Goal: Task Accomplishment & Management: Use online tool/utility

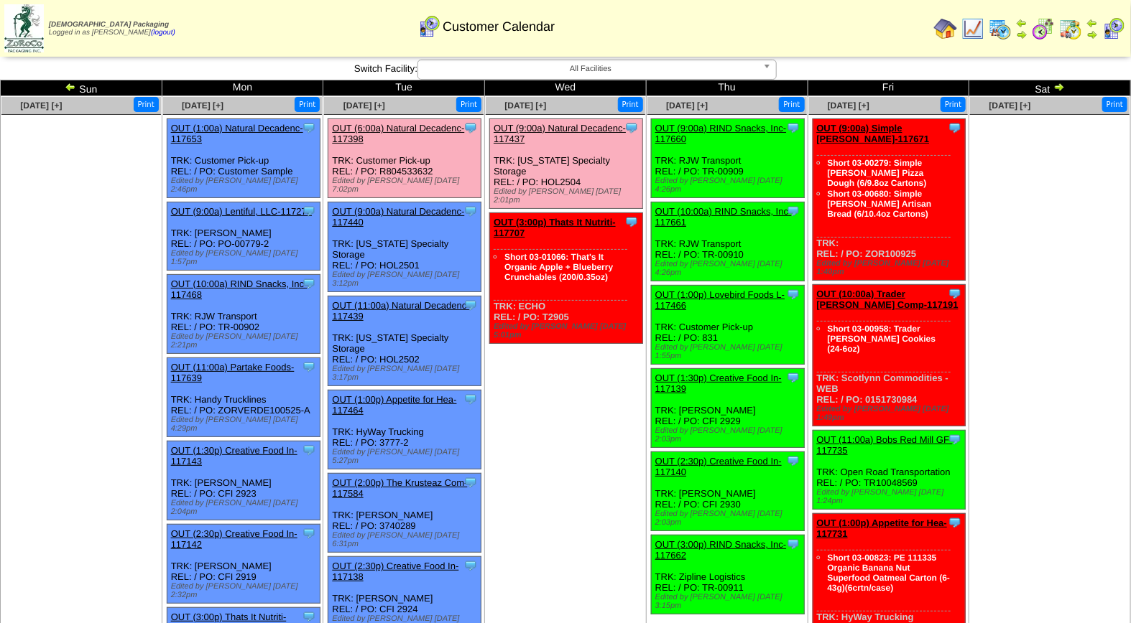
click at [555, 128] on link "OUT (9:00a) Natural Decadenc-117437" at bounding box center [559, 134] width 132 height 22
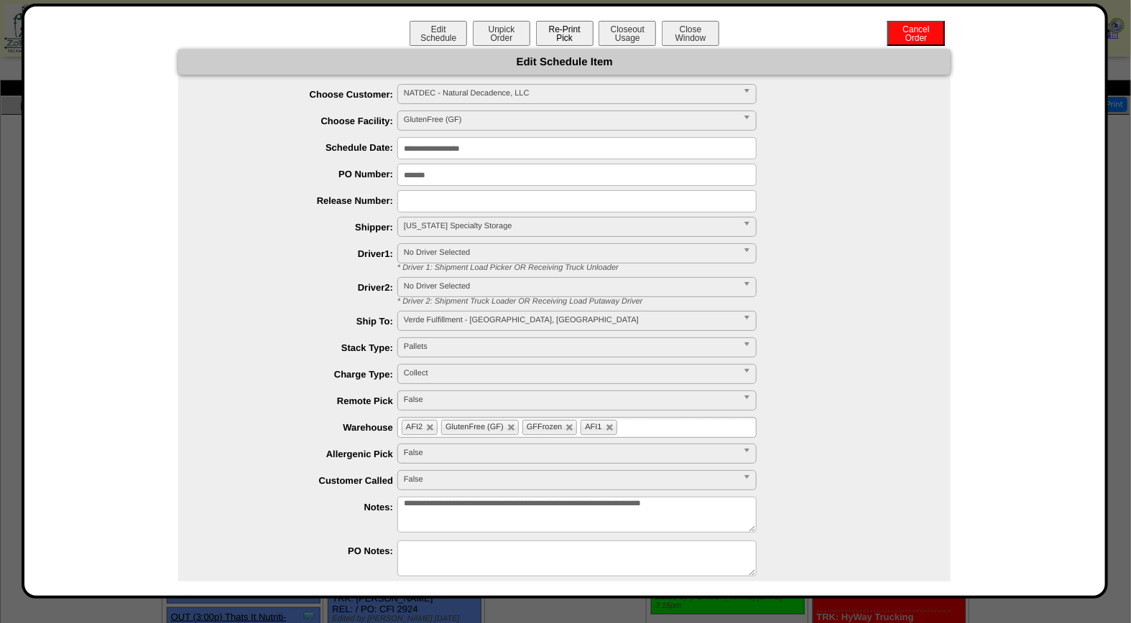
click at [565, 33] on button "Re-Print Pick" at bounding box center [564, 33] width 57 height 25
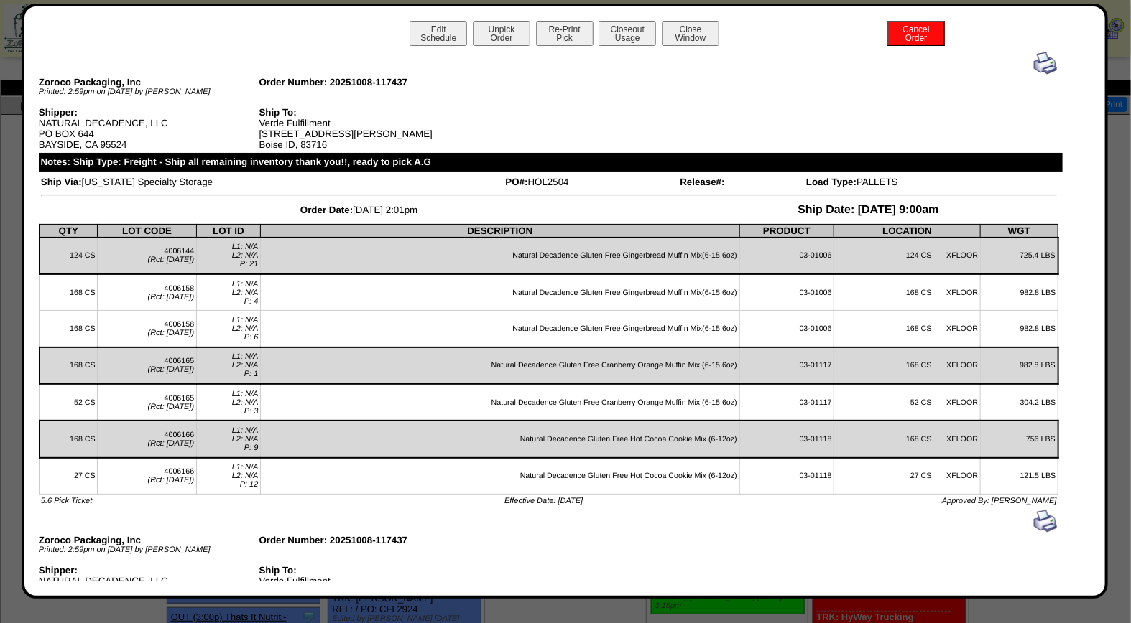
click at [1034, 68] on img at bounding box center [1045, 63] width 23 height 23
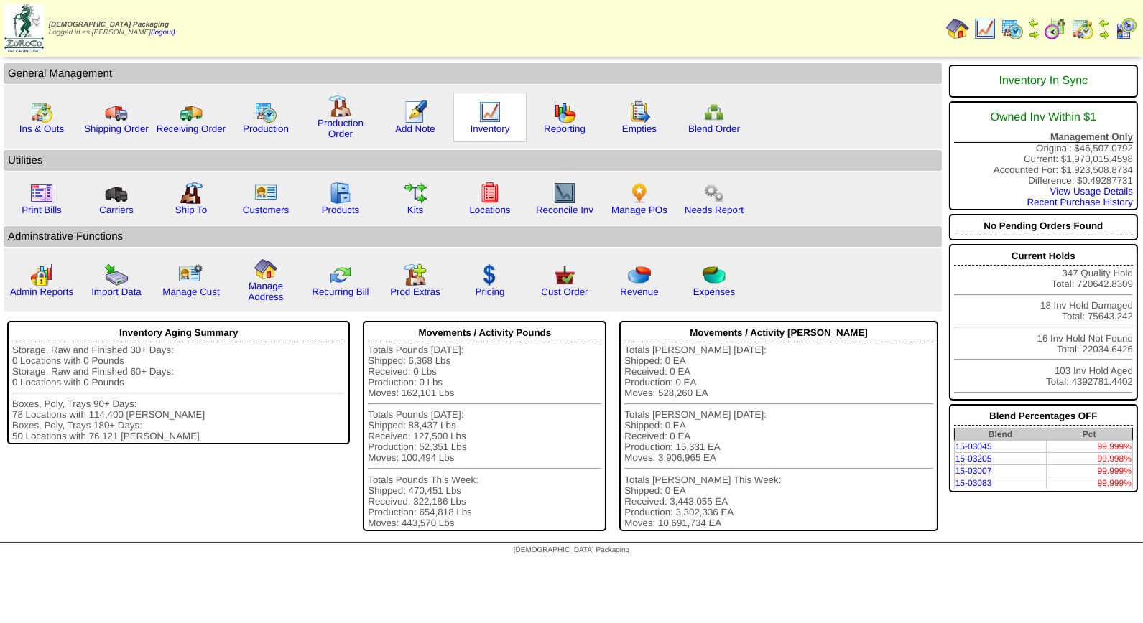
click at [496, 111] on img at bounding box center [489, 112] width 23 height 23
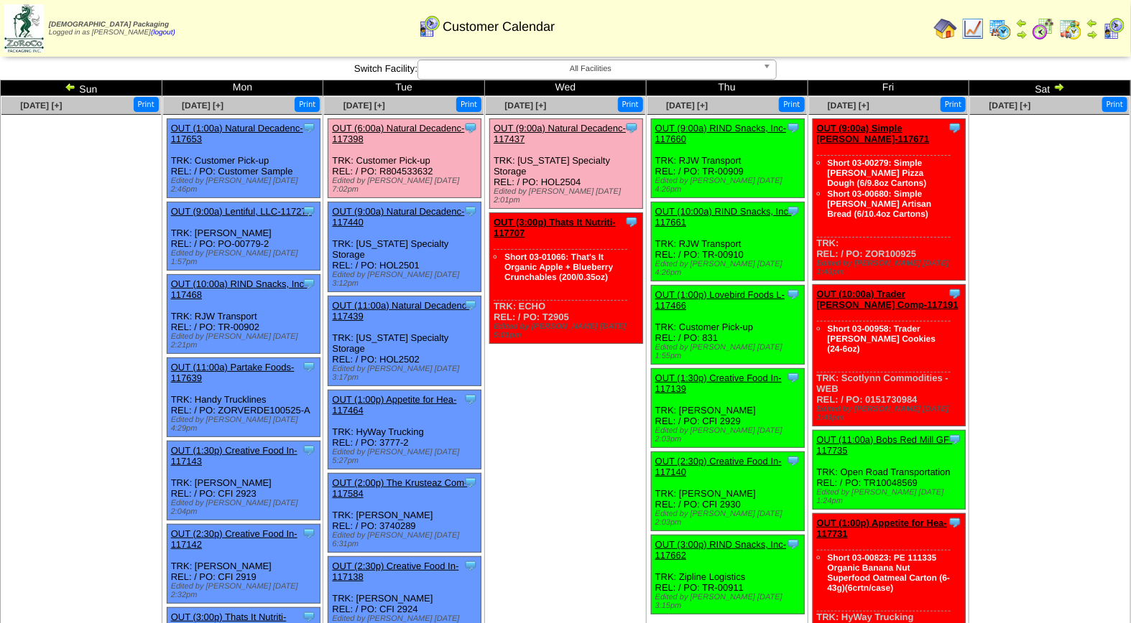
click at [557, 126] on link "OUT (9:00a) Natural Decadenc-117437" at bounding box center [559, 134] width 132 height 22
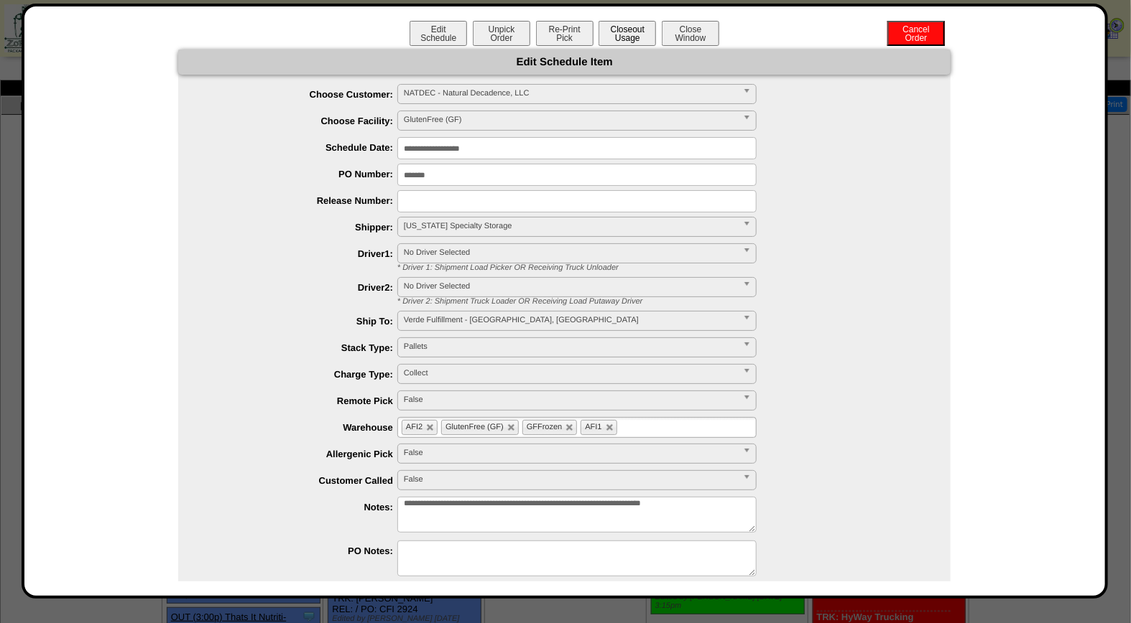
click at [625, 36] on button "Closeout Usage" at bounding box center [626, 33] width 57 height 25
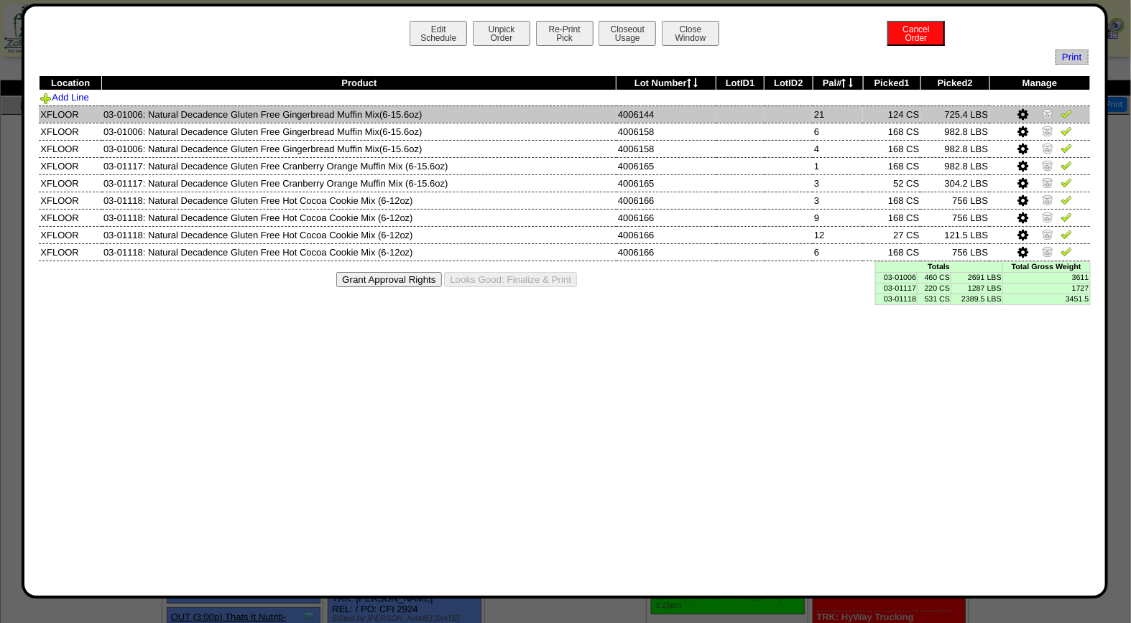
click at [1067, 113] on img at bounding box center [1065, 113] width 11 height 11
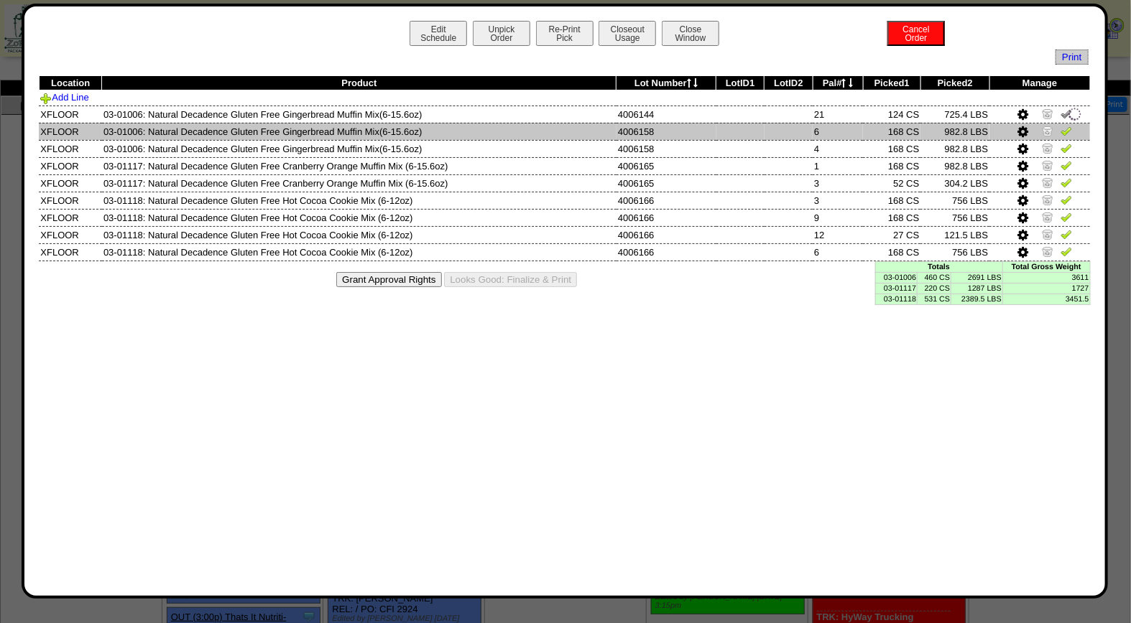
click at [1068, 131] on img at bounding box center [1065, 130] width 11 height 11
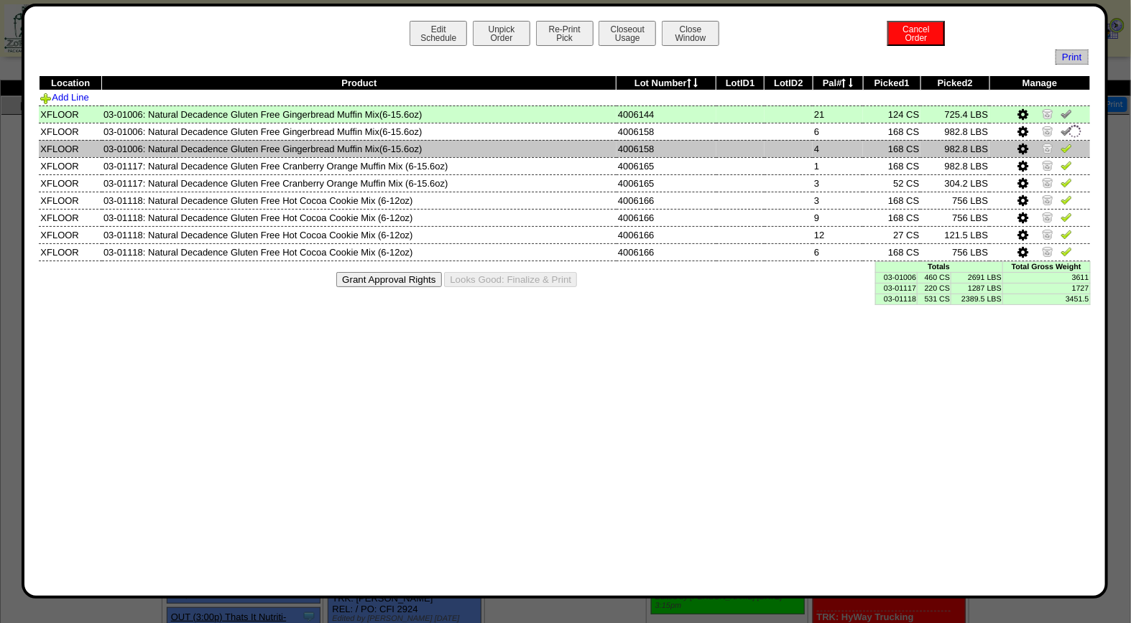
click at [1067, 148] on img at bounding box center [1065, 147] width 11 height 11
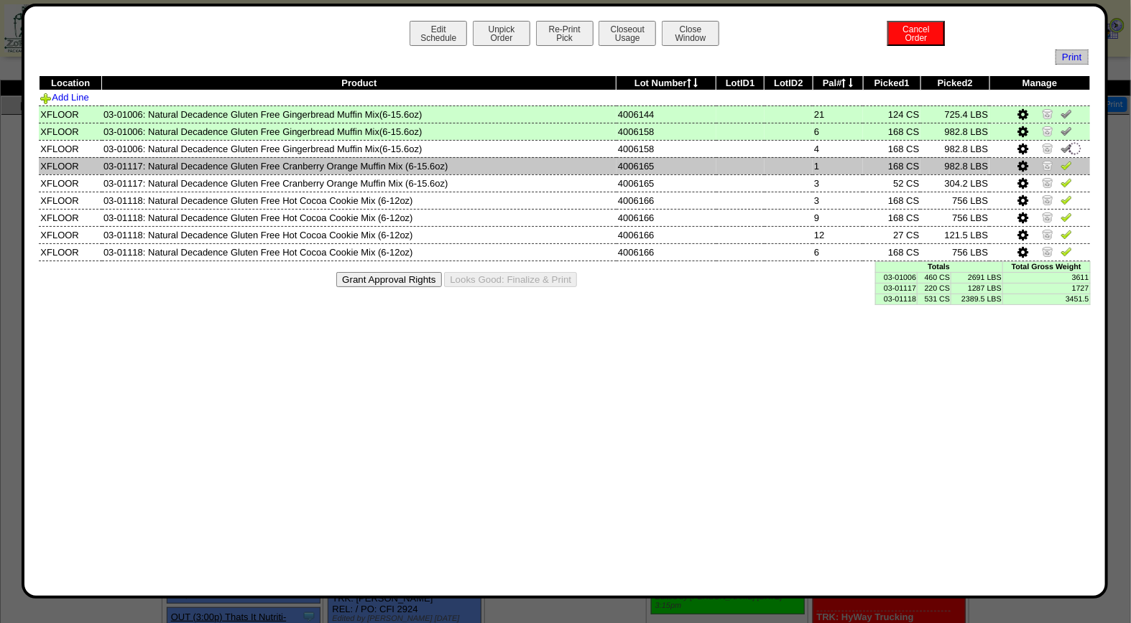
click at [1066, 167] on img at bounding box center [1065, 164] width 11 height 11
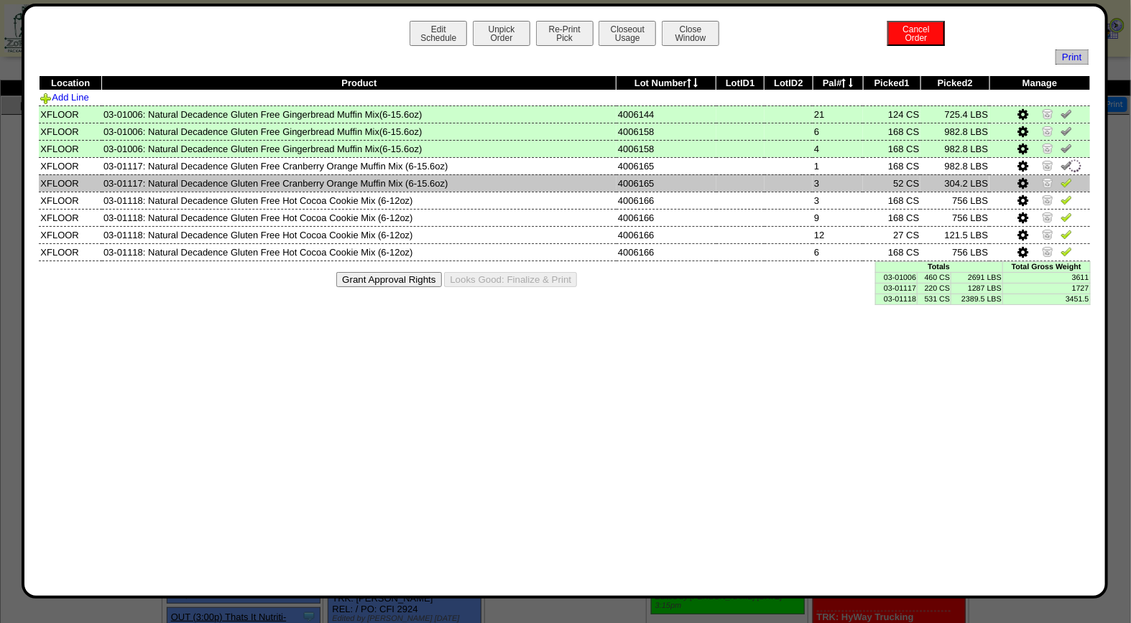
click at [1066, 178] on img at bounding box center [1065, 182] width 11 height 11
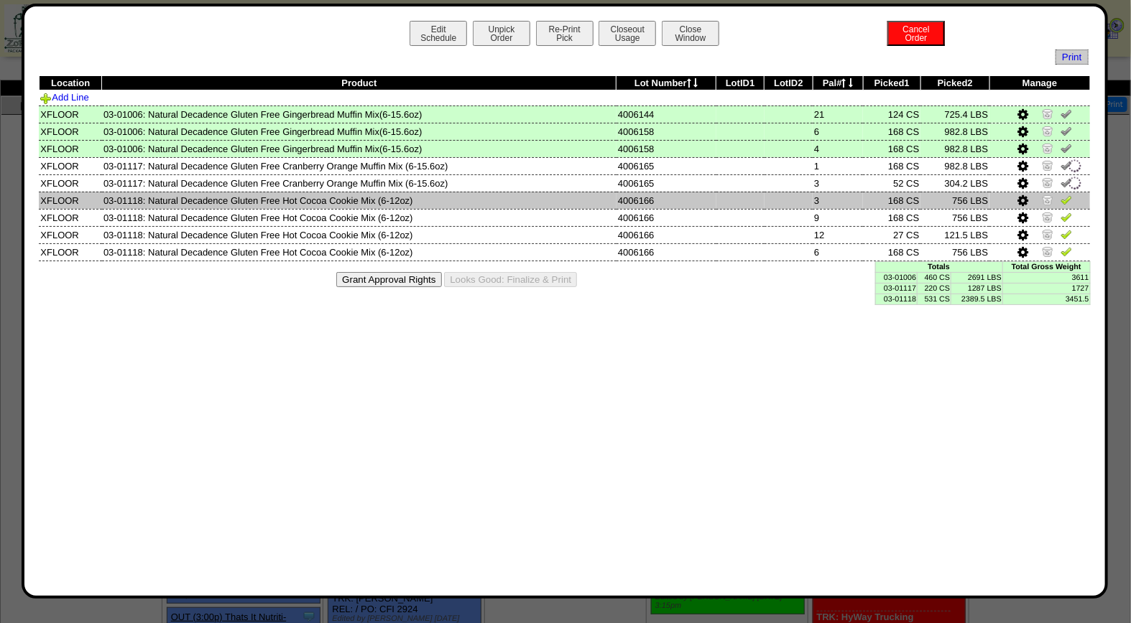
click at [1066, 195] on img at bounding box center [1065, 199] width 11 height 11
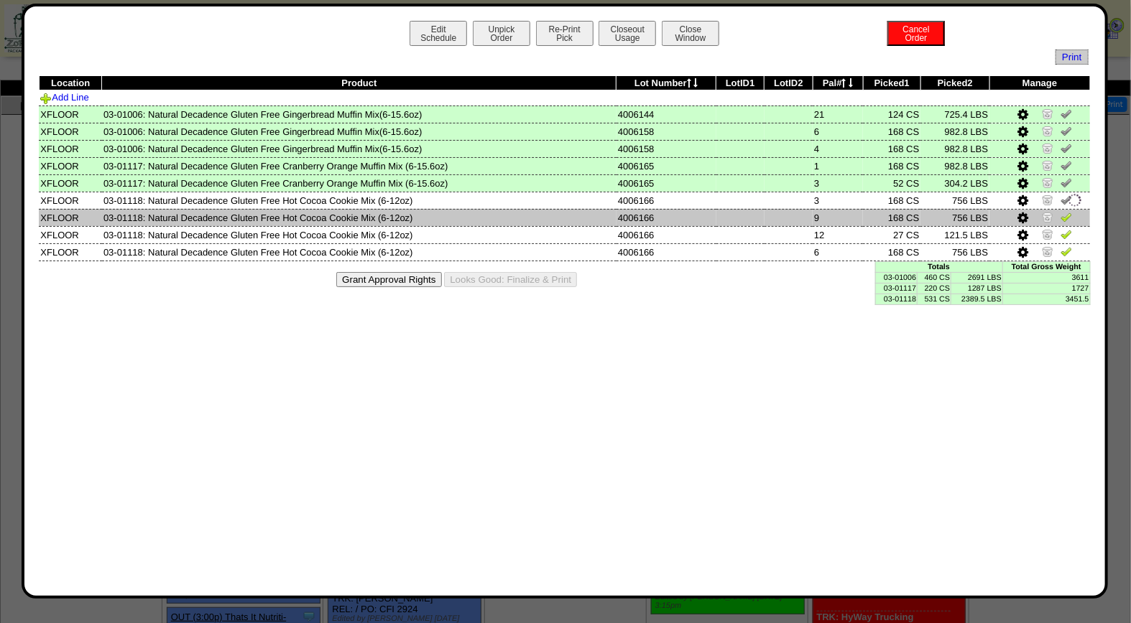
click at [1069, 213] on img at bounding box center [1065, 216] width 11 height 11
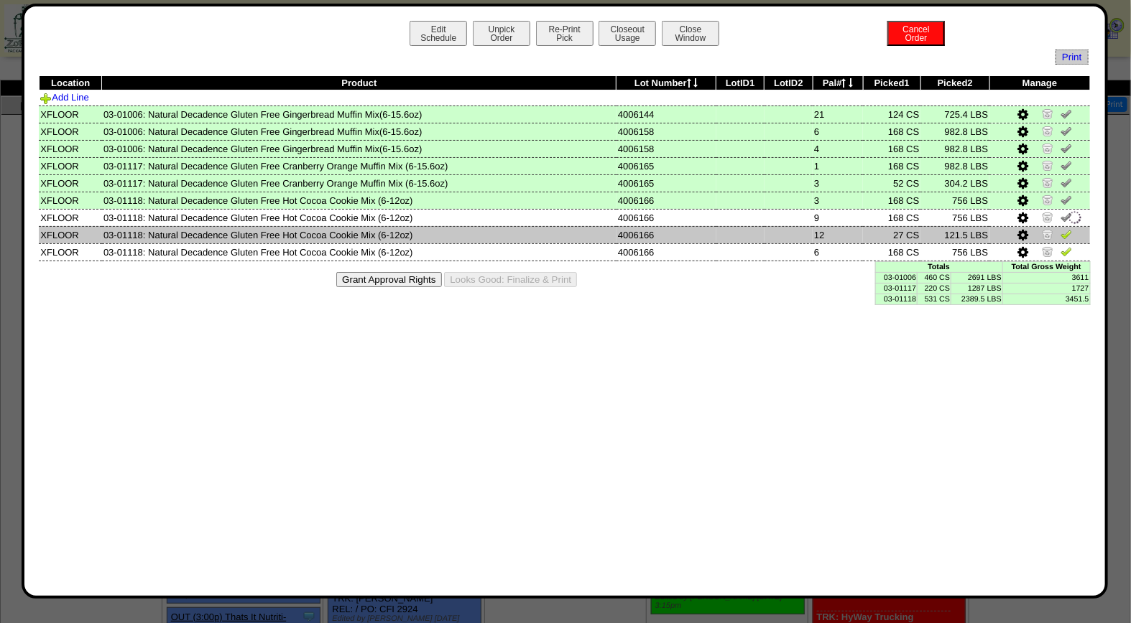
click at [1069, 231] on img at bounding box center [1065, 233] width 11 height 11
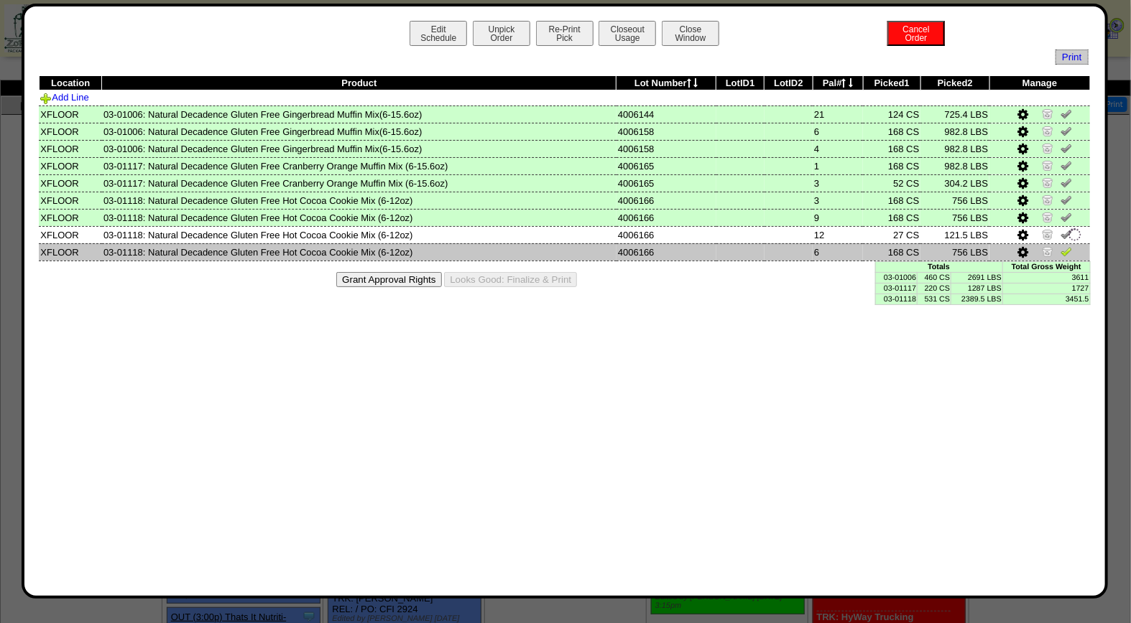
click at [1066, 247] on img at bounding box center [1065, 251] width 11 height 11
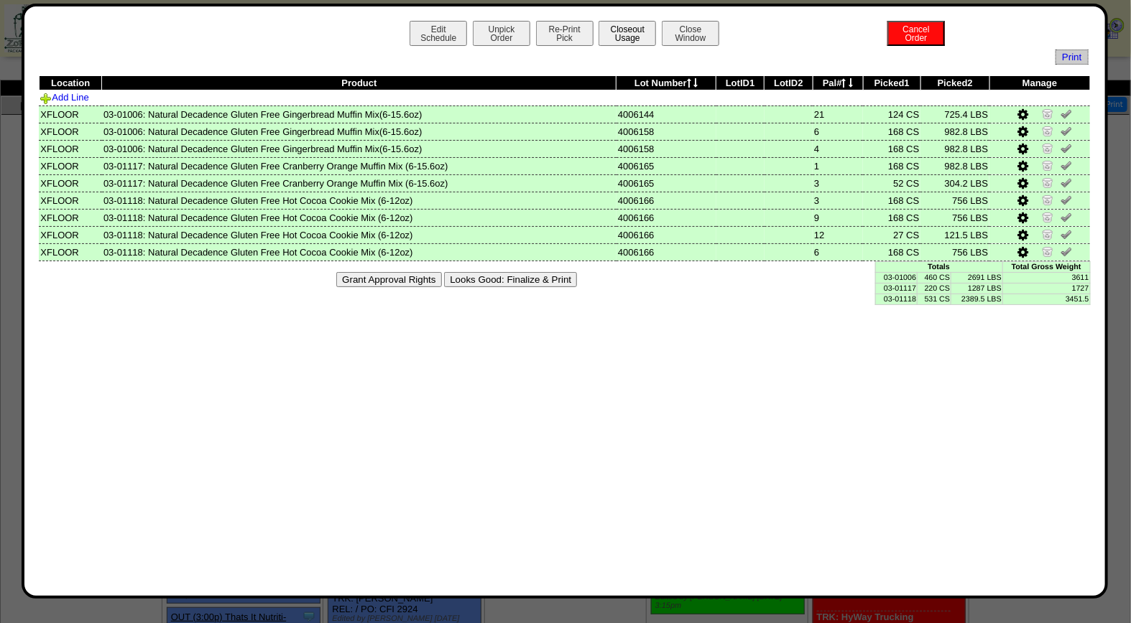
click at [635, 33] on button "Closeout Usage" at bounding box center [626, 33] width 57 height 25
click at [555, 277] on button "Looks Good: Finalize & Print" at bounding box center [510, 279] width 133 height 15
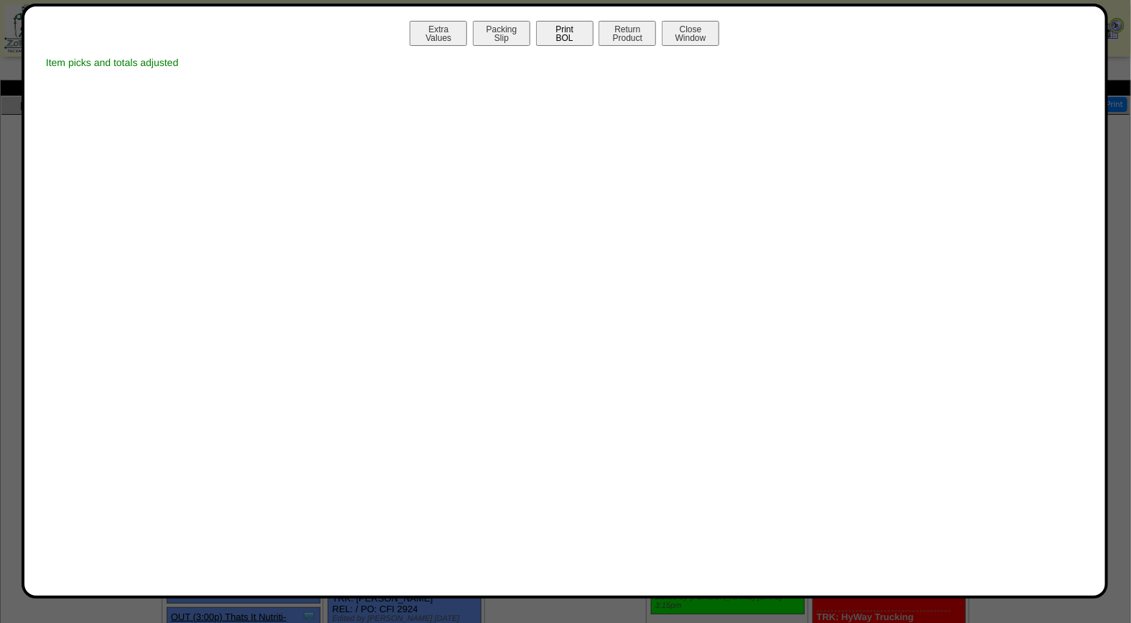
click at [572, 34] on button "Print BOL" at bounding box center [564, 33] width 57 height 25
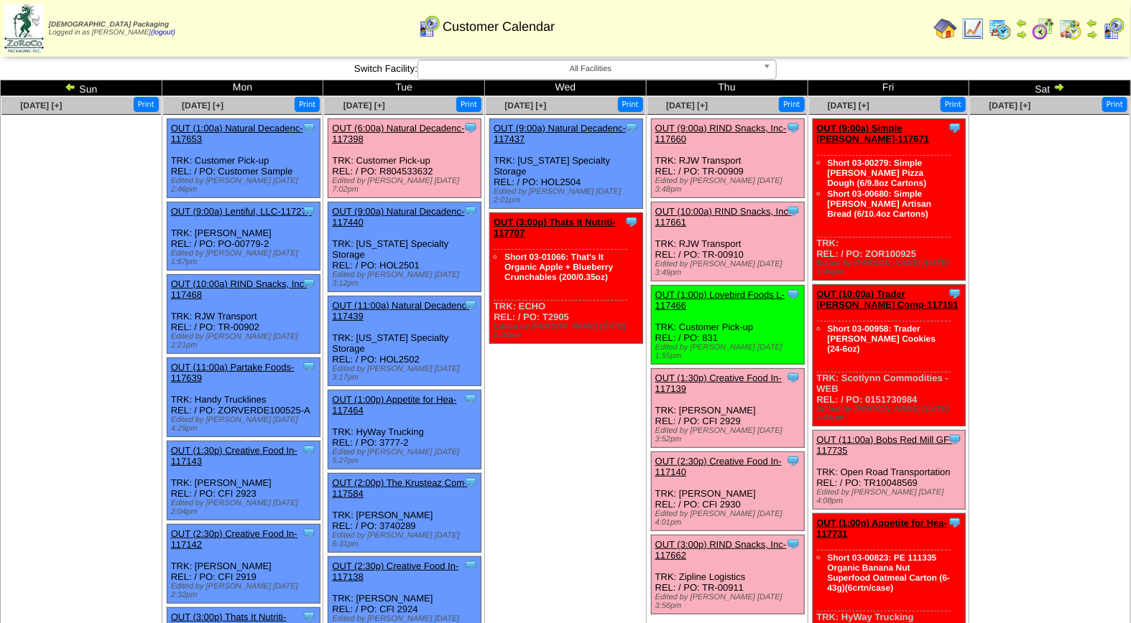
click at [737, 124] on link "OUT (9:00a) RIND Snacks, Inc-117660" at bounding box center [720, 134] width 131 height 22
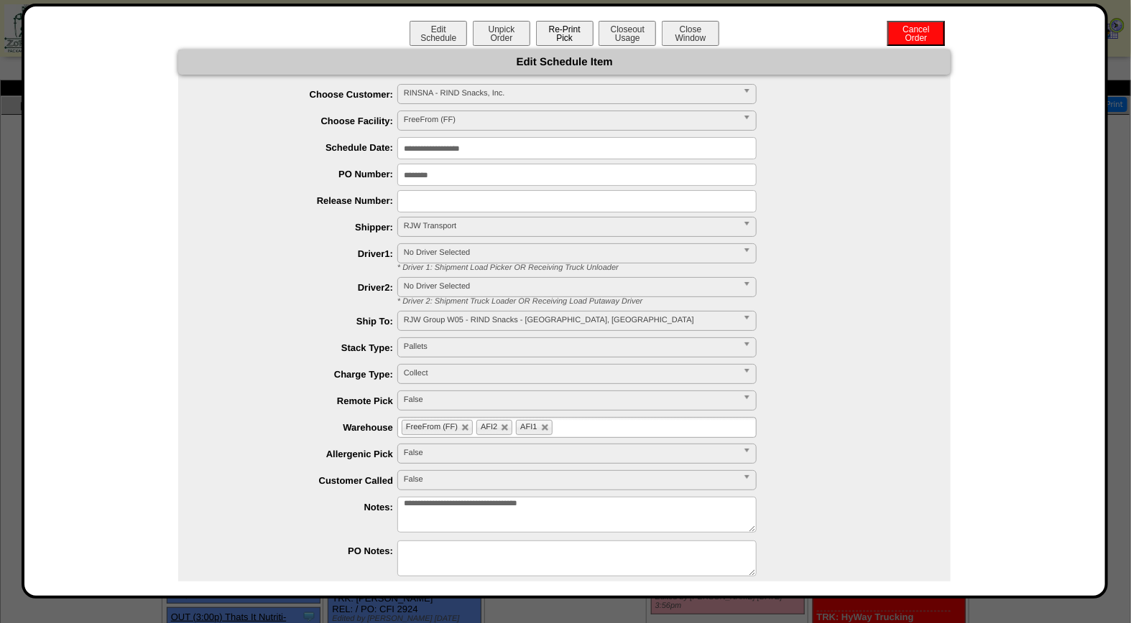
click at [575, 34] on button "Re-Print Pick" at bounding box center [564, 33] width 57 height 25
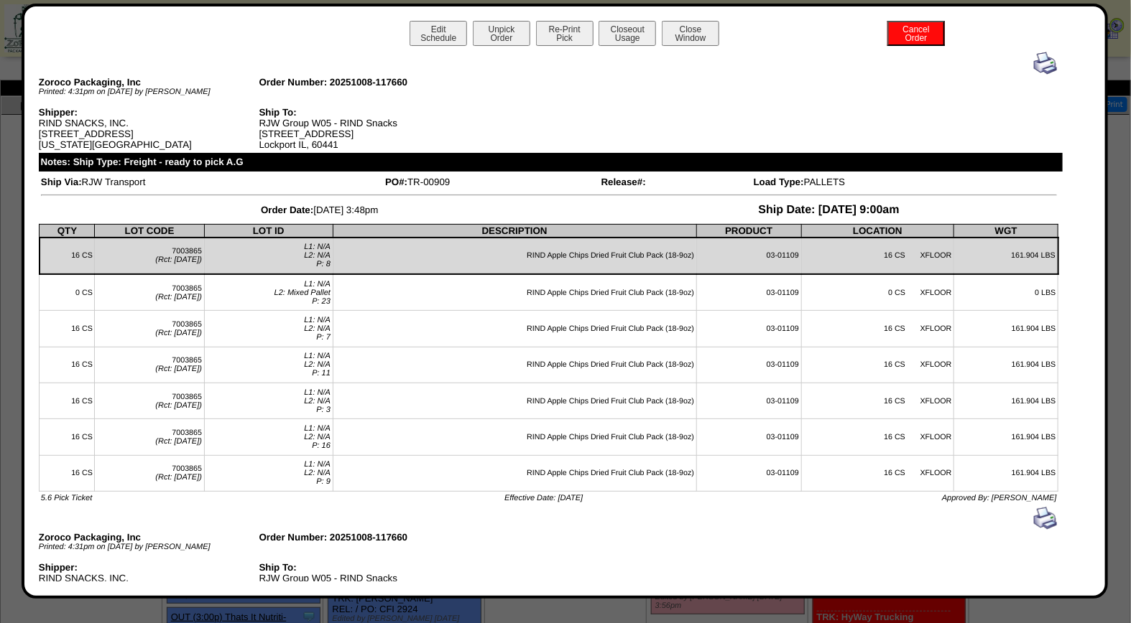
click at [1037, 60] on img at bounding box center [1045, 63] width 23 height 23
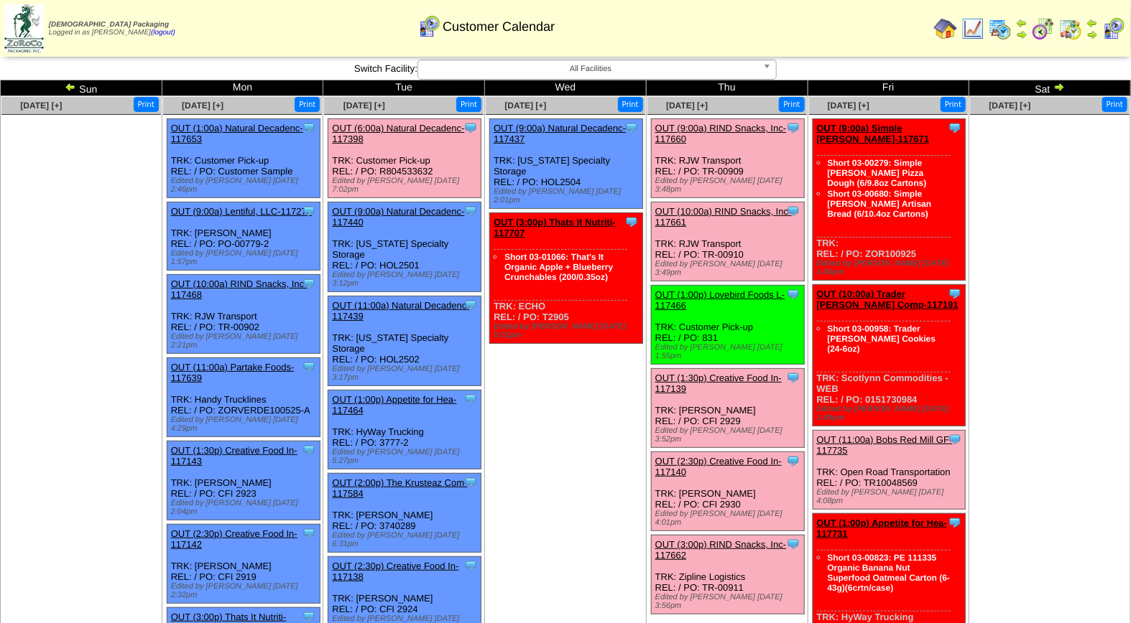
drag, startPoint x: 735, startPoint y: 200, endPoint x: 738, endPoint y: 211, distance: 11.8
click at [735, 206] on link "OUT (10:00a) RIND Snacks, Inc-117661" at bounding box center [723, 217] width 136 height 22
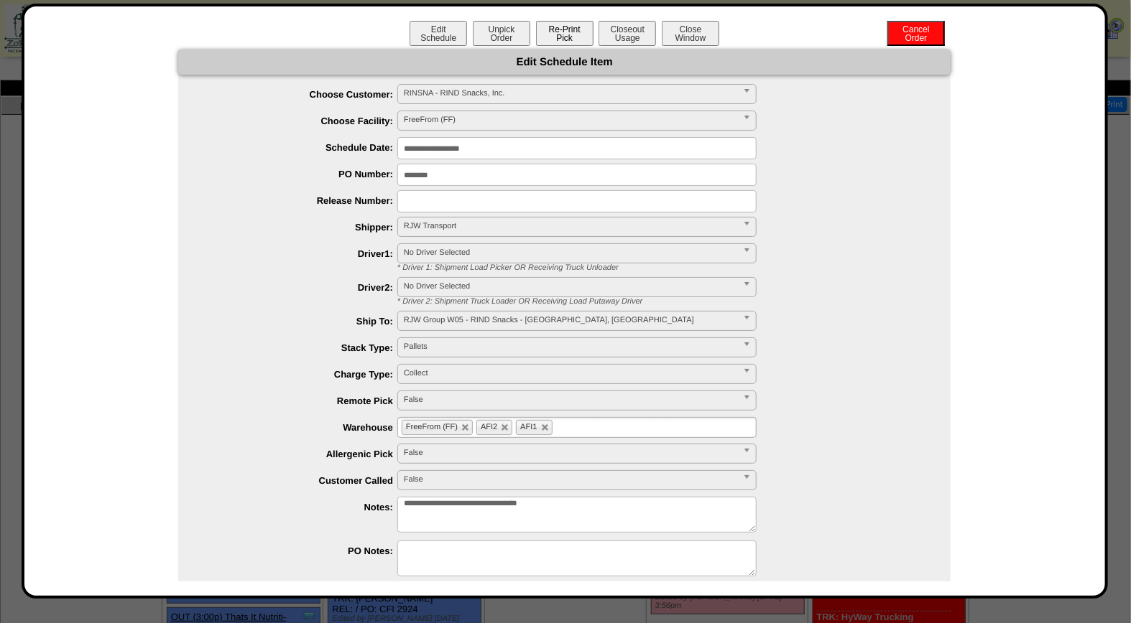
click at [562, 27] on button "Re-Print Pick" at bounding box center [564, 33] width 57 height 25
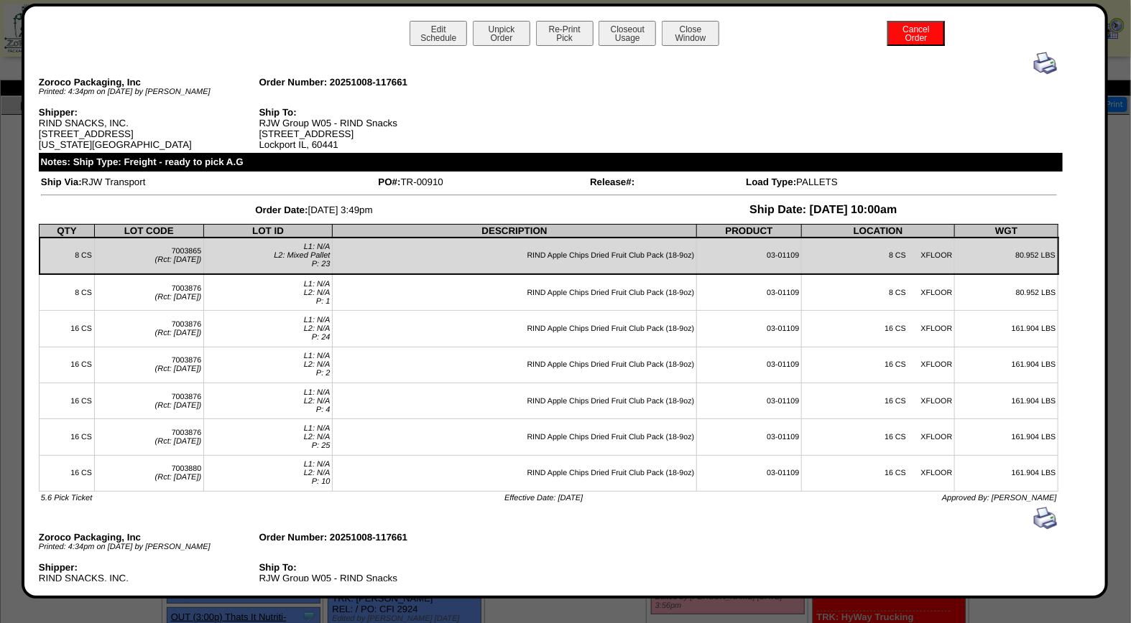
click at [1036, 52] on img at bounding box center [1045, 63] width 23 height 23
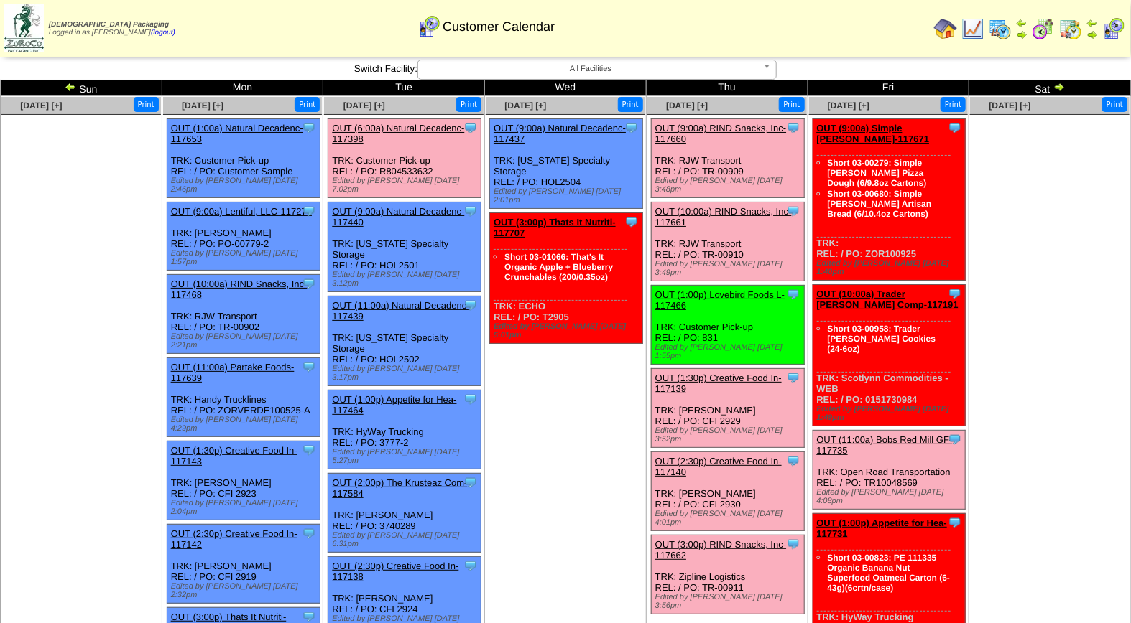
click at [741, 373] on link "OUT (1:30p) Creative Food In-117139" at bounding box center [718, 384] width 126 height 22
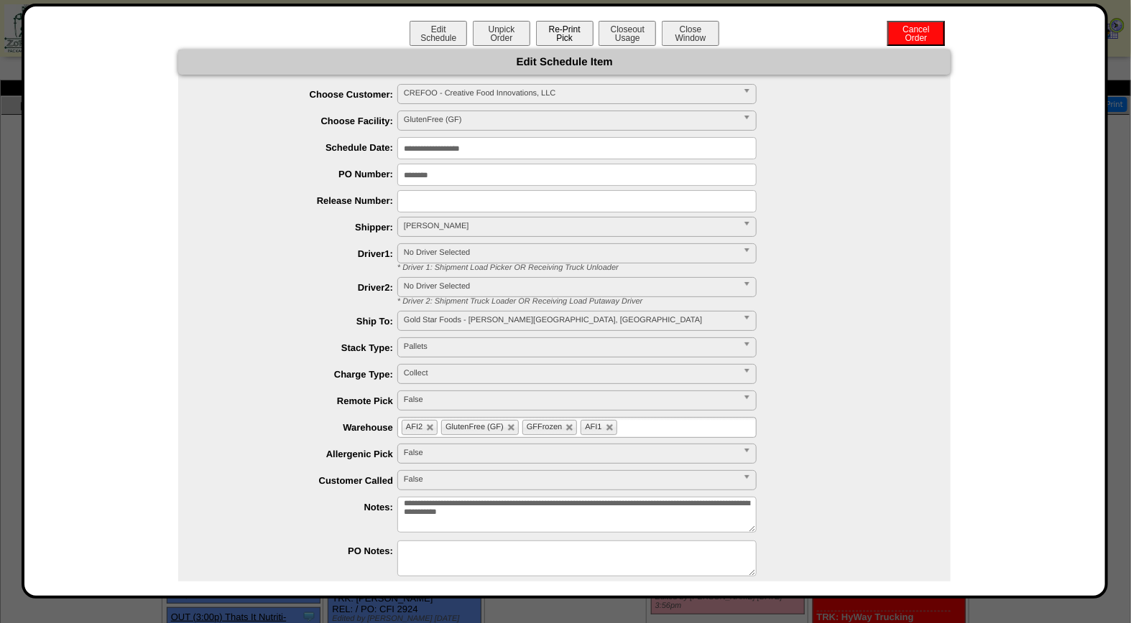
click at [561, 29] on button "Re-Print Pick" at bounding box center [564, 33] width 57 height 25
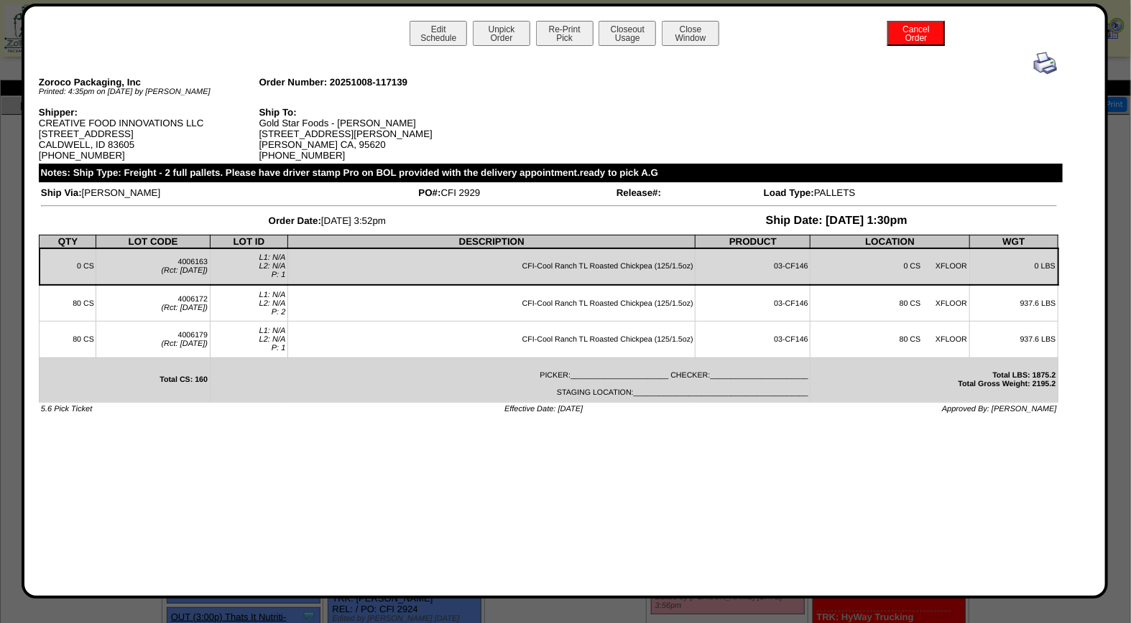
click at [1049, 62] on img at bounding box center [1045, 63] width 23 height 23
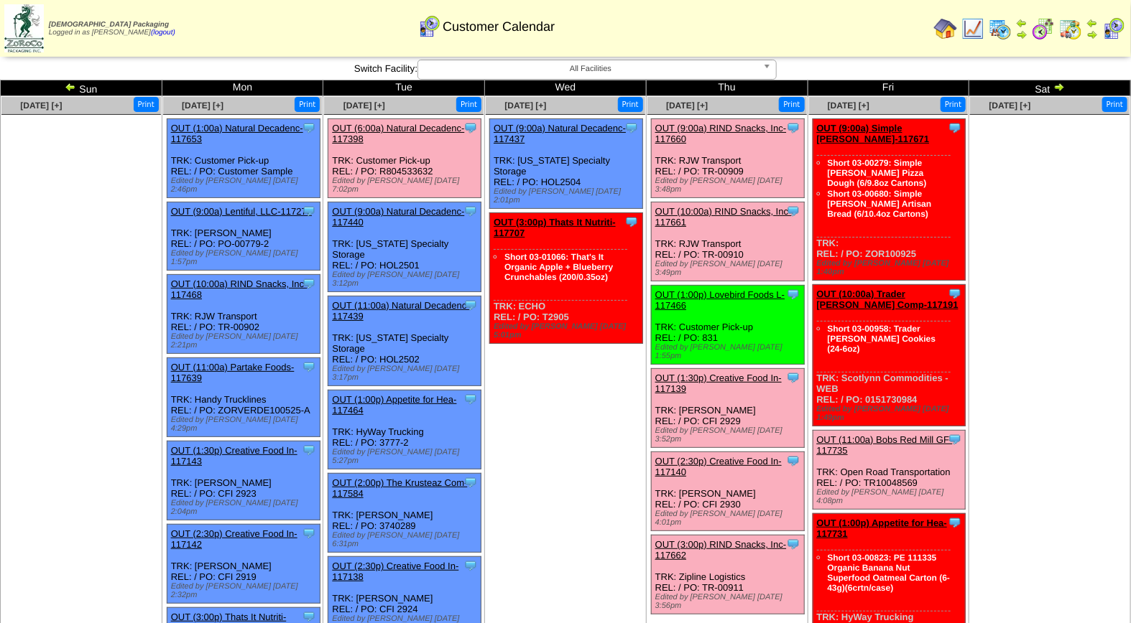
click at [723, 456] on link "OUT (2:30p) Creative Food In-117140" at bounding box center [718, 467] width 126 height 22
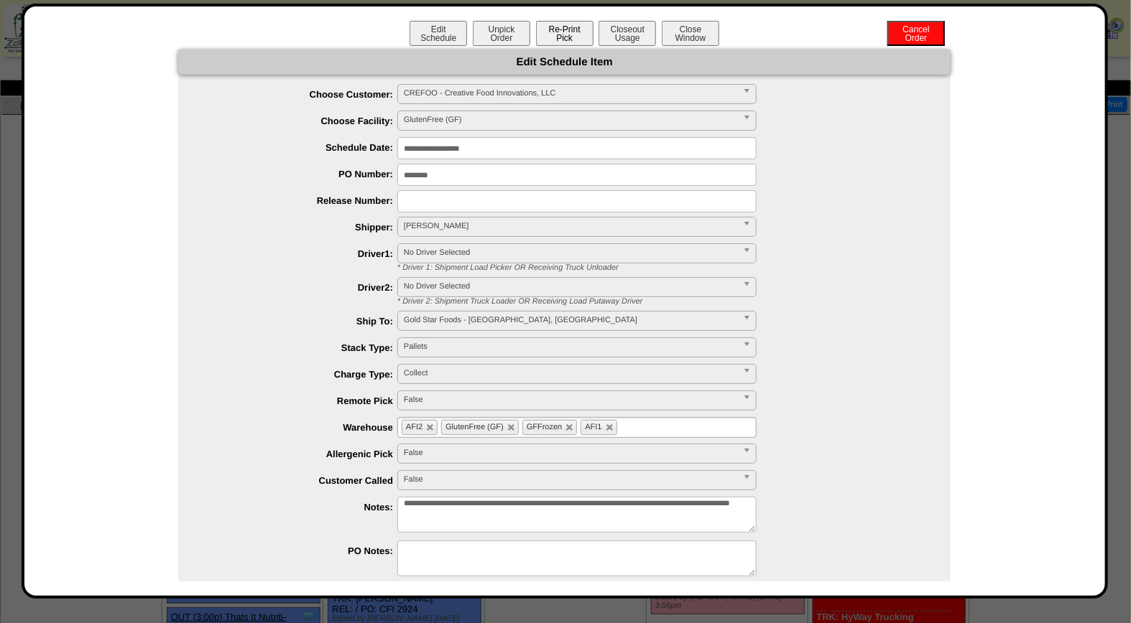
click at [562, 32] on button "Re-Print Pick" at bounding box center [564, 33] width 57 height 25
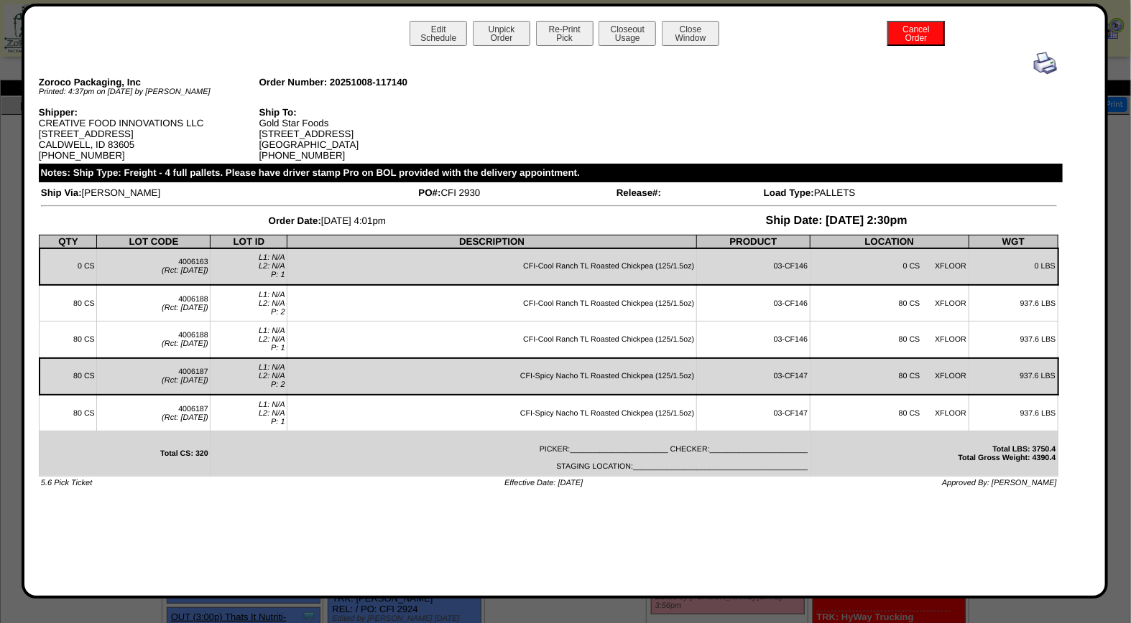
click at [1045, 67] on img at bounding box center [1045, 63] width 23 height 23
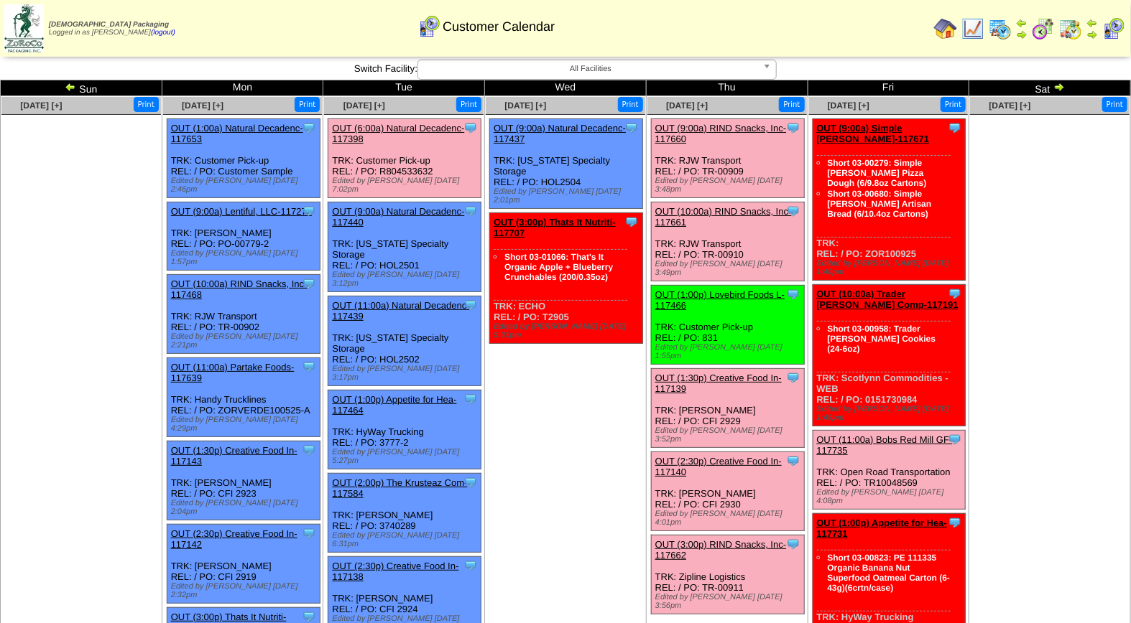
click at [722, 539] on link "OUT (3:00p) RIND Snacks, Inc-117662" at bounding box center [720, 550] width 131 height 22
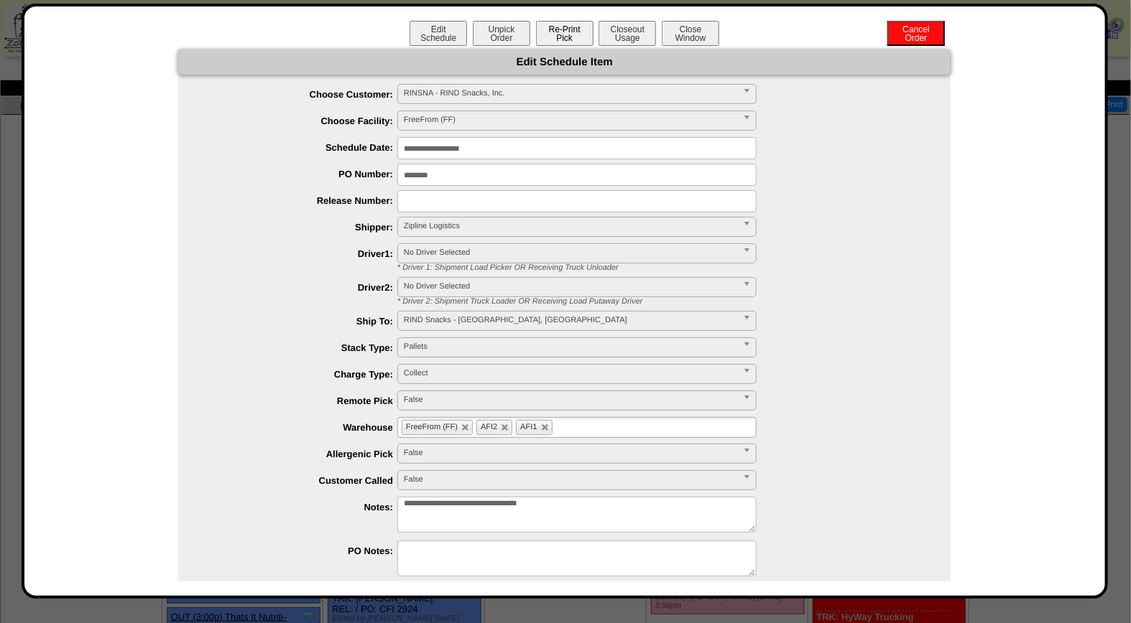
click at [563, 32] on button "Re-Print Pick" at bounding box center [564, 33] width 57 height 25
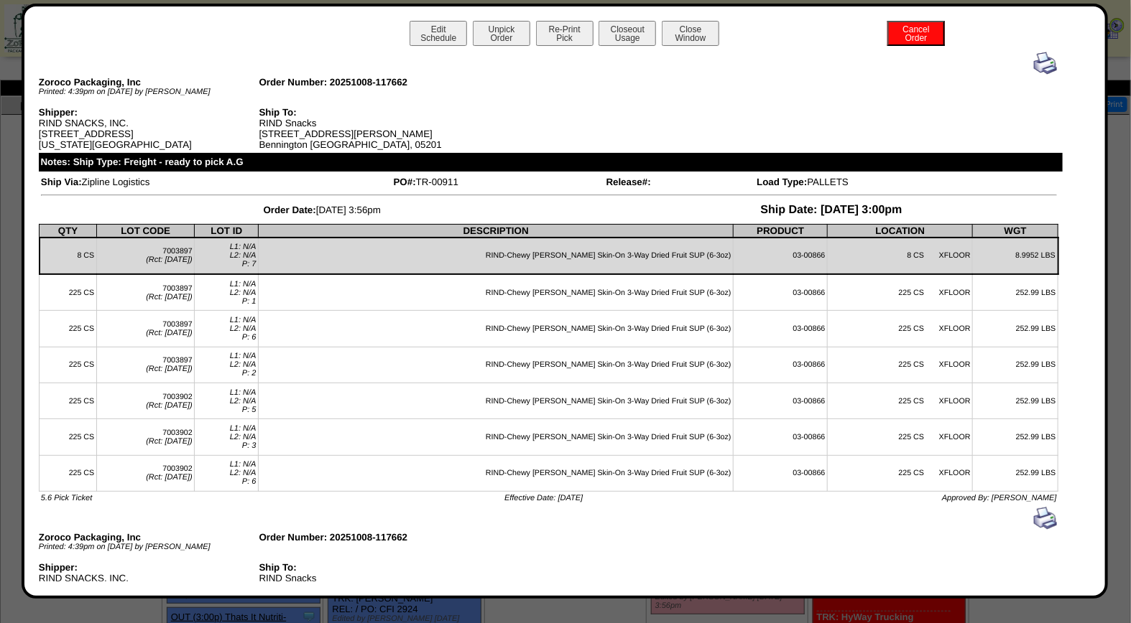
click at [1034, 59] on img at bounding box center [1045, 63] width 23 height 23
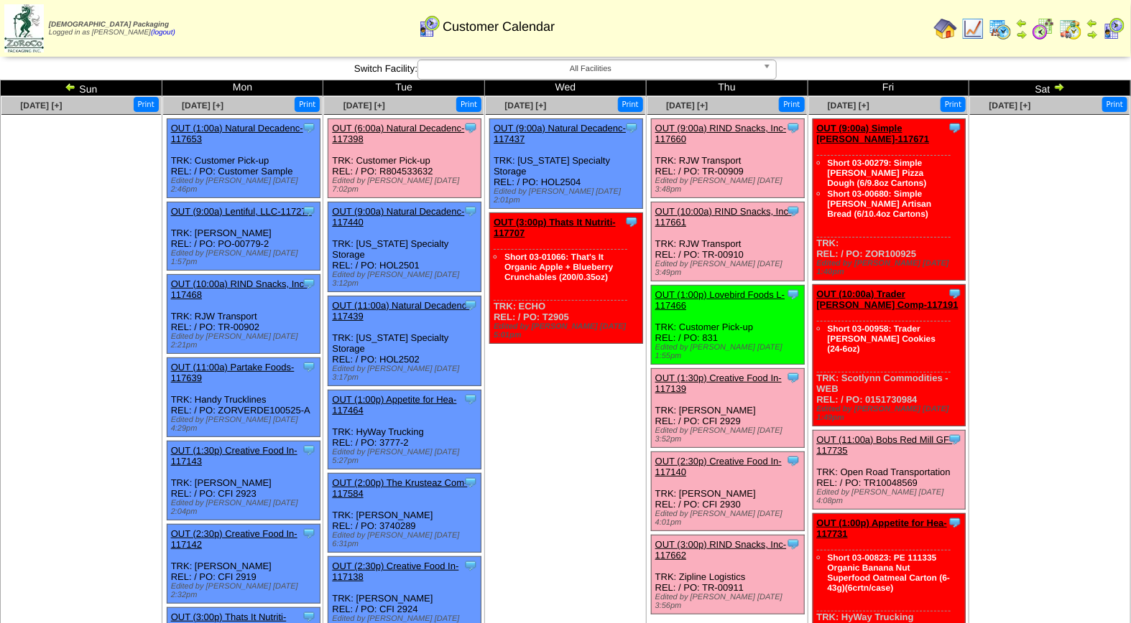
click at [908, 435] on link "OUT (11:00a) Bobs Red Mill GF-117735" at bounding box center [885, 446] width 136 height 22
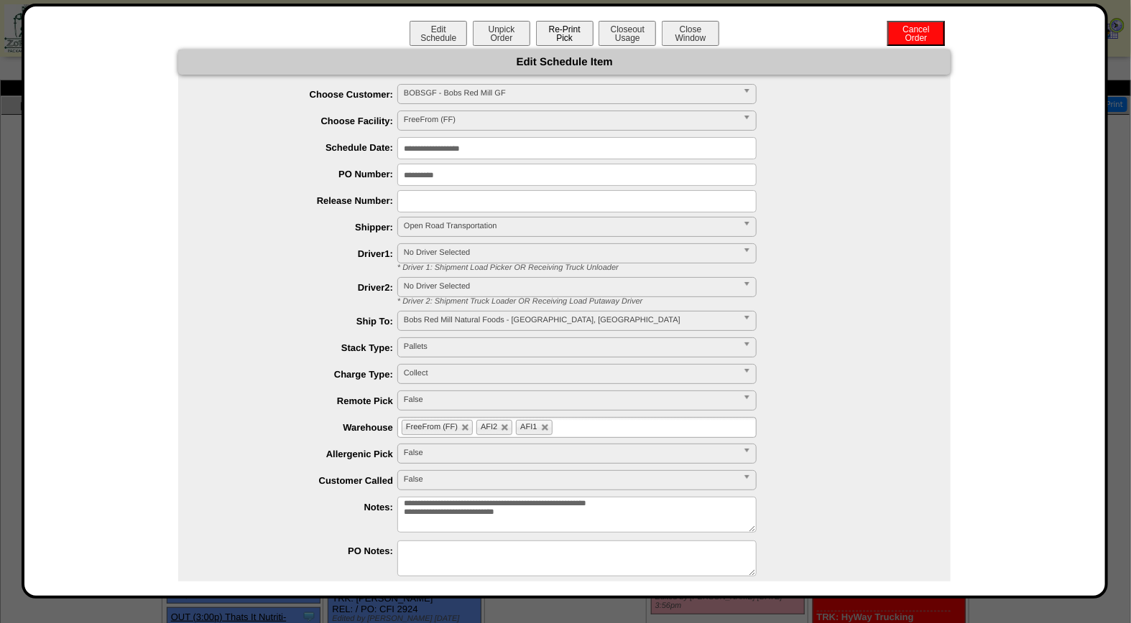
click at [549, 37] on button "Re-Print Pick" at bounding box center [564, 33] width 57 height 25
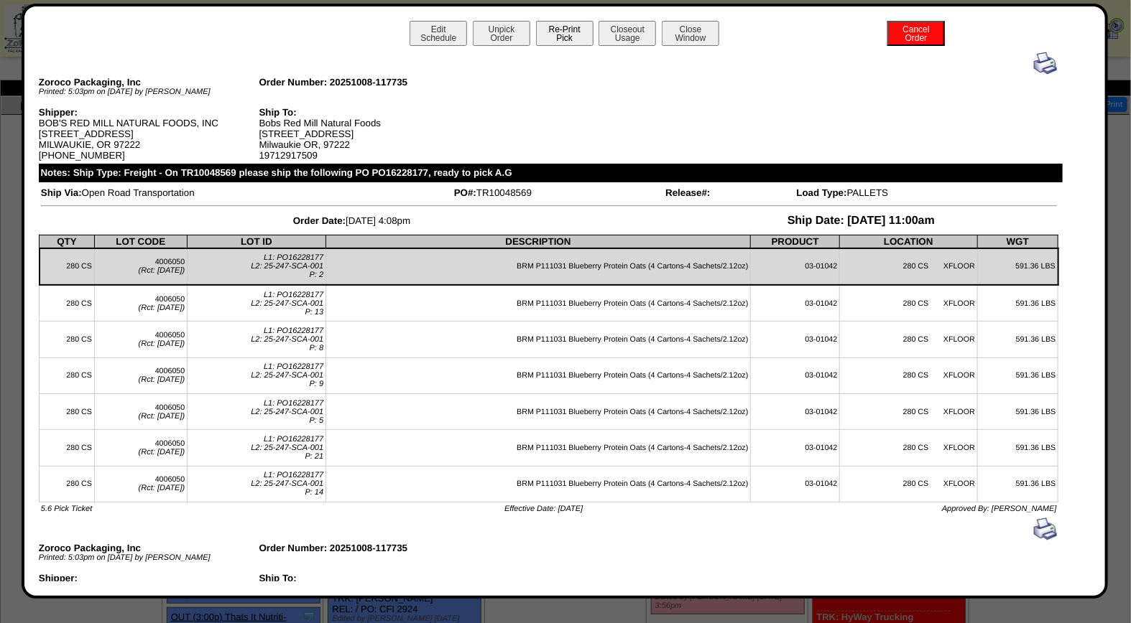
click at [562, 34] on button "Re-Print Pick" at bounding box center [564, 33] width 57 height 25
click at [1034, 62] on img at bounding box center [1045, 63] width 23 height 23
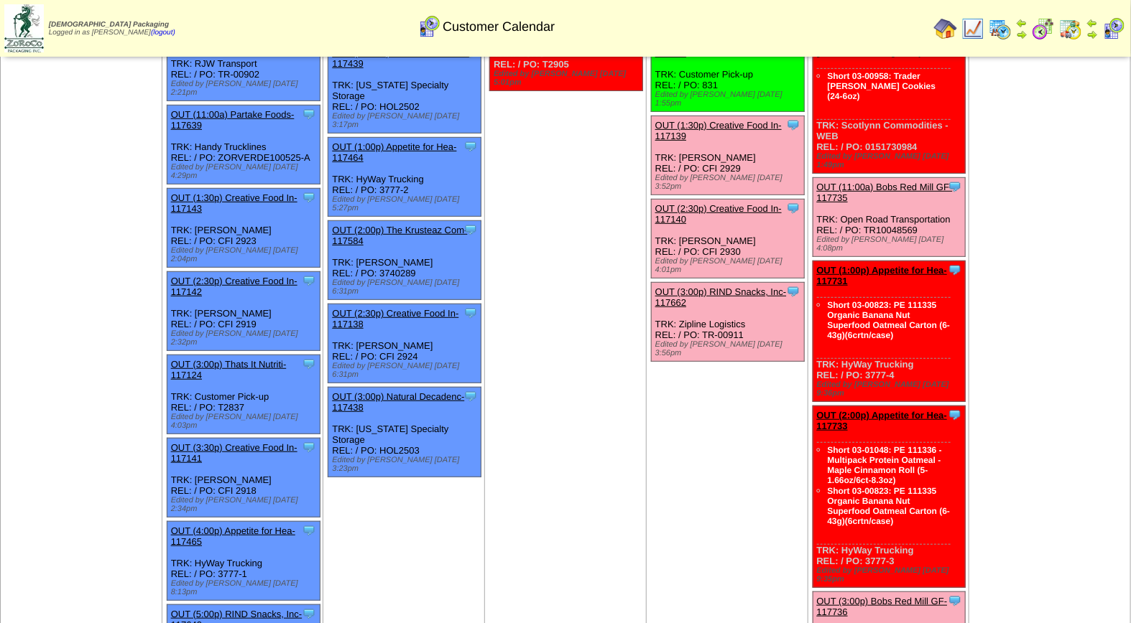
scroll to position [266, 0]
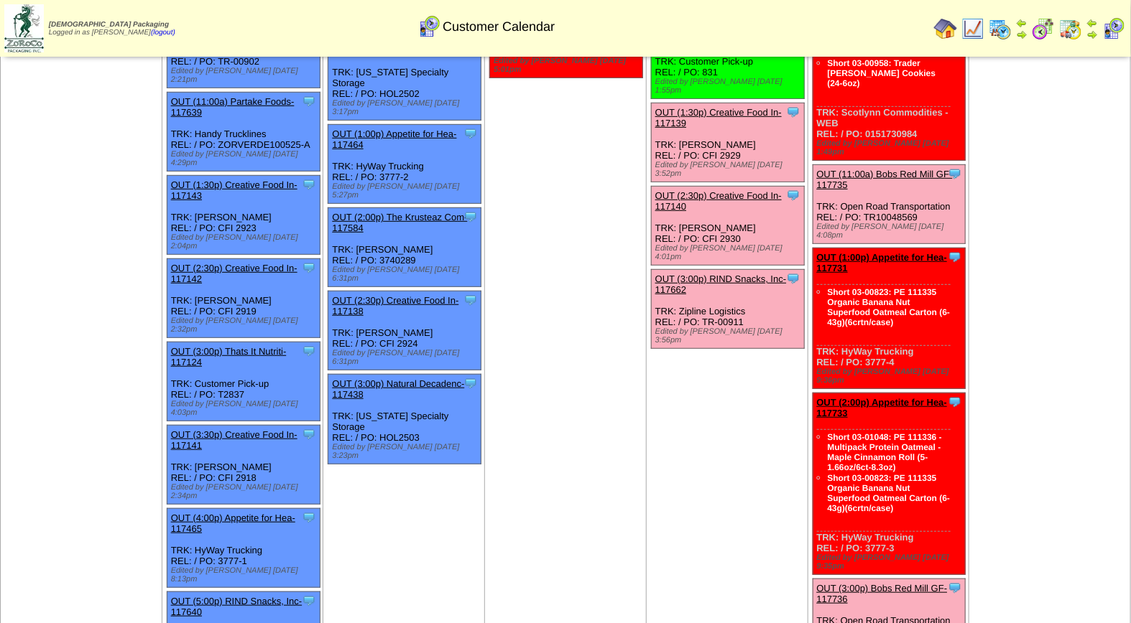
click at [906, 583] on link "OUT (3:00p) Bobs Red Mill GF-117736" at bounding box center [882, 594] width 131 height 22
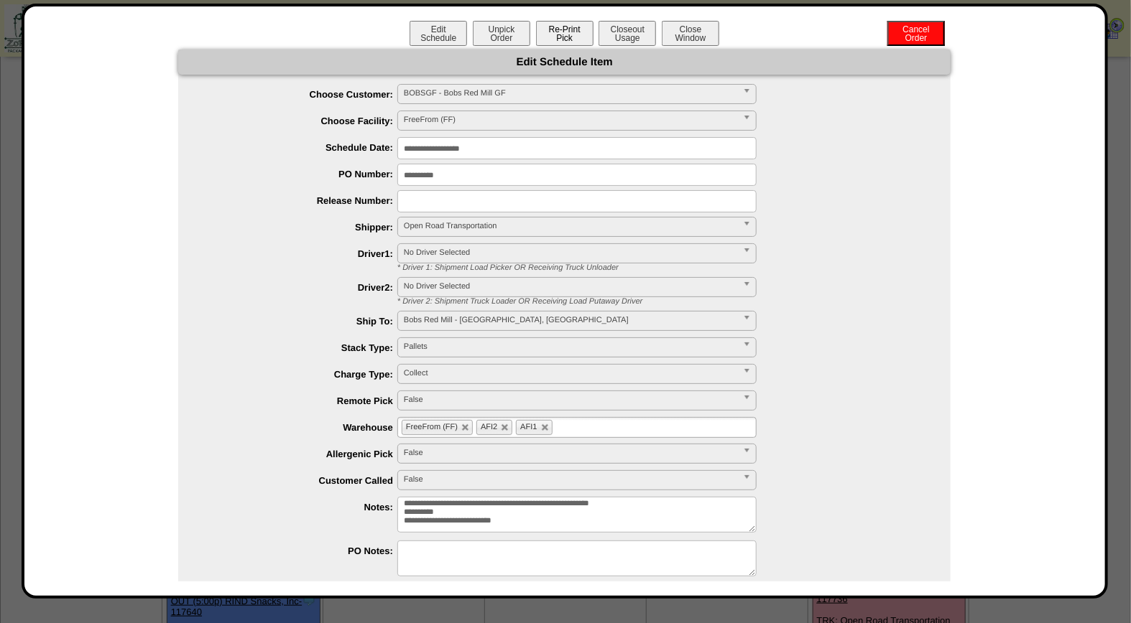
click at [565, 32] on button "Re-Print Pick" at bounding box center [564, 33] width 57 height 25
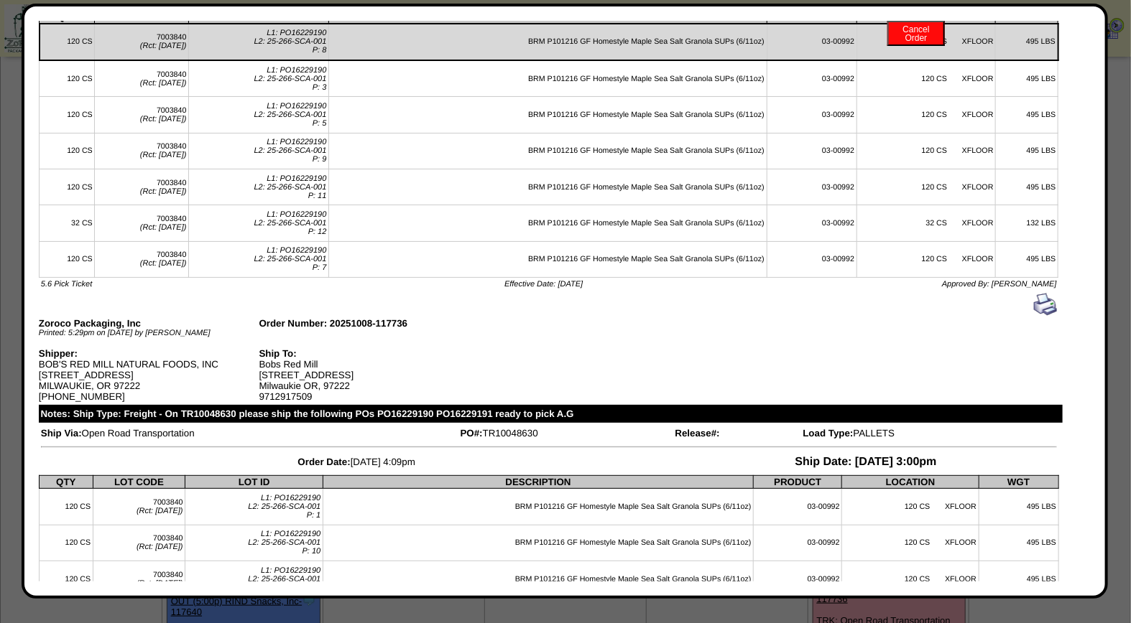
scroll to position [0, 0]
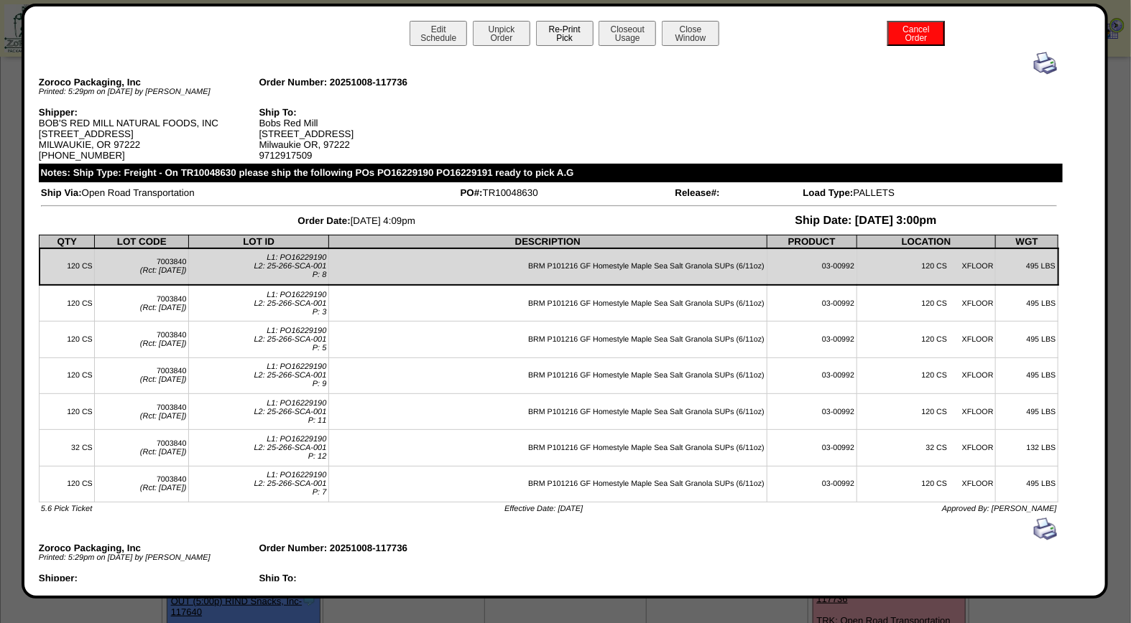
click at [565, 31] on button "Re-Print Pick" at bounding box center [564, 33] width 57 height 25
click at [1034, 70] on img at bounding box center [1045, 63] width 23 height 23
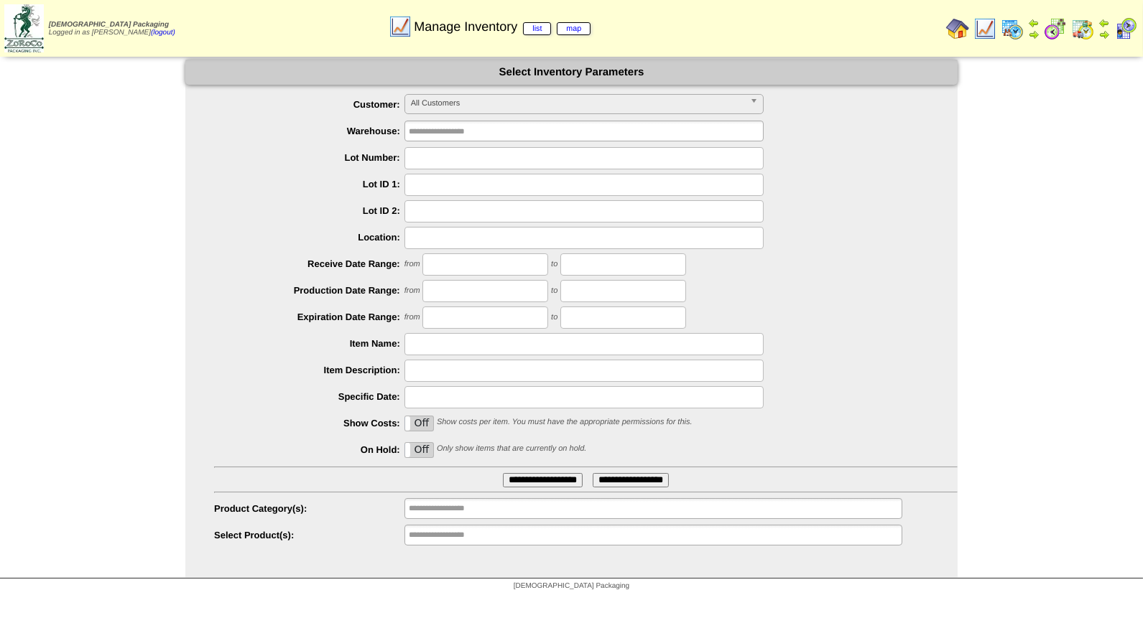
click at [501, 166] on input "text" at bounding box center [583, 158] width 359 height 22
type input "*******"
click at [503, 473] on input "**********" at bounding box center [543, 480] width 80 height 14
click at [458, 159] on input "*******" at bounding box center [583, 158] width 359 height 22
type input "*******"
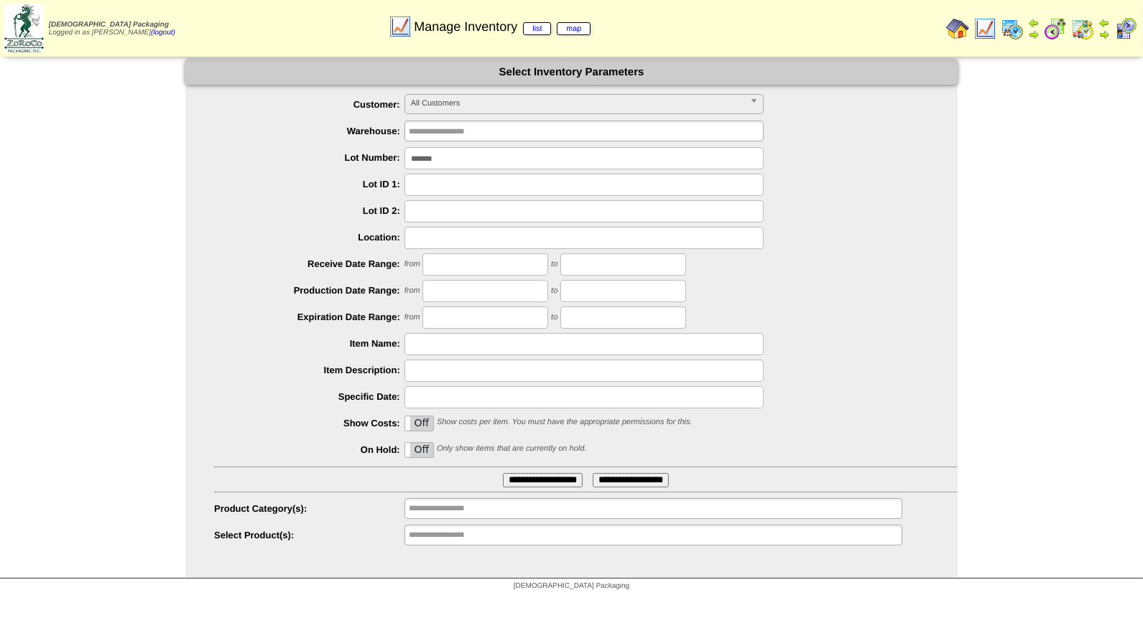
click at [503, 473] on input "**********" at bounding box center [543, 480] width 80 height 14
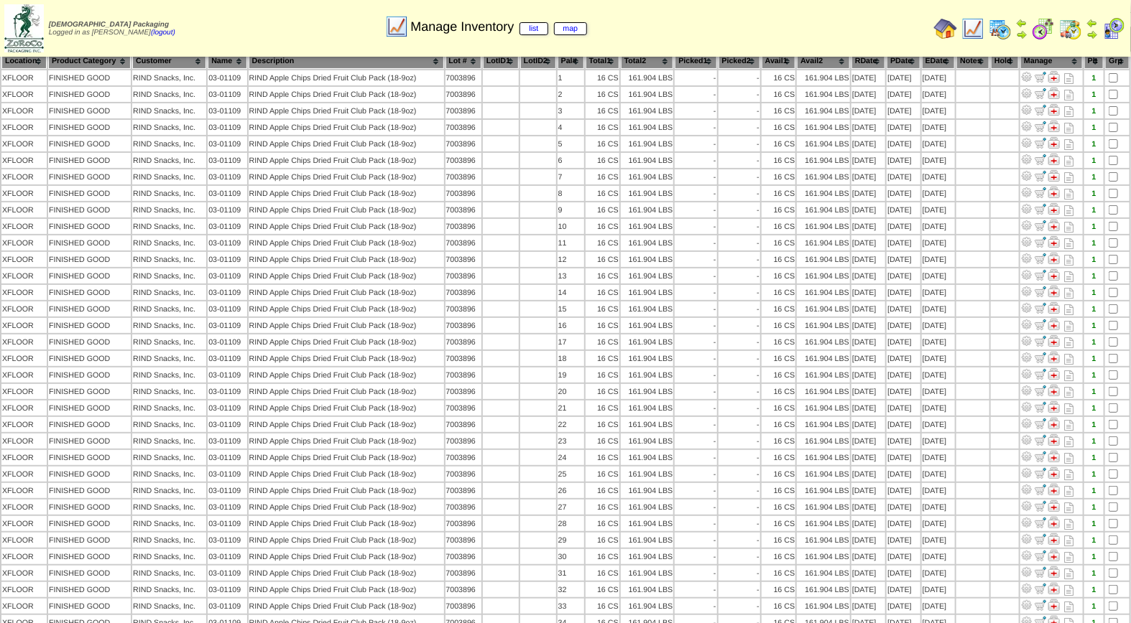
scroll to position [94, 0]
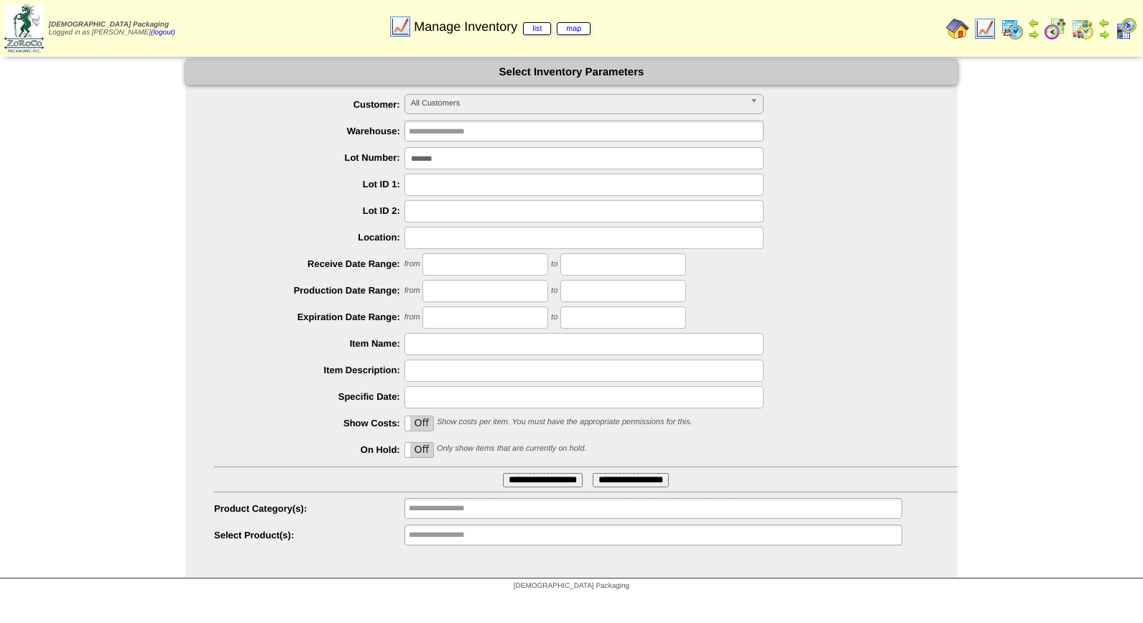
click at [539, 161] on input "*******" at bounding box center [583, 158] width 359 height 22
type input "*******"
click at [503, 473] on input "**********" at bounding box center [543, 480] width 80 height 14
